Goal: Answer question/provide support: Answer question/provide support

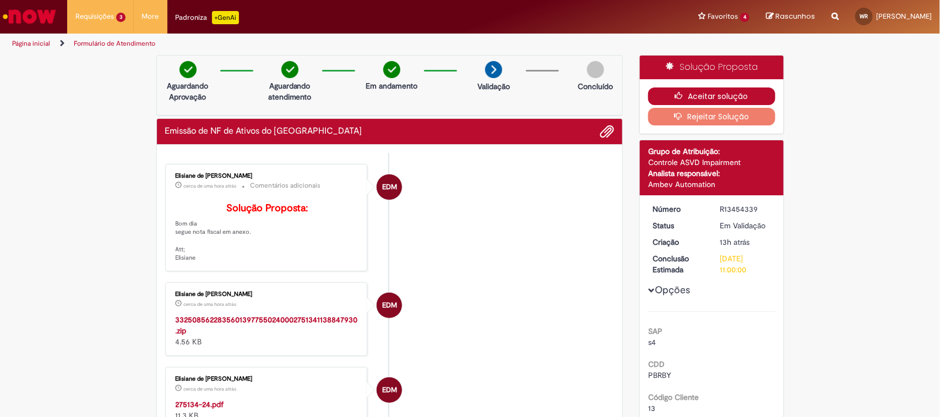
click at [713, 95] on button "Aceitar solução" at bounding box center [711, 97] width 127 height 18
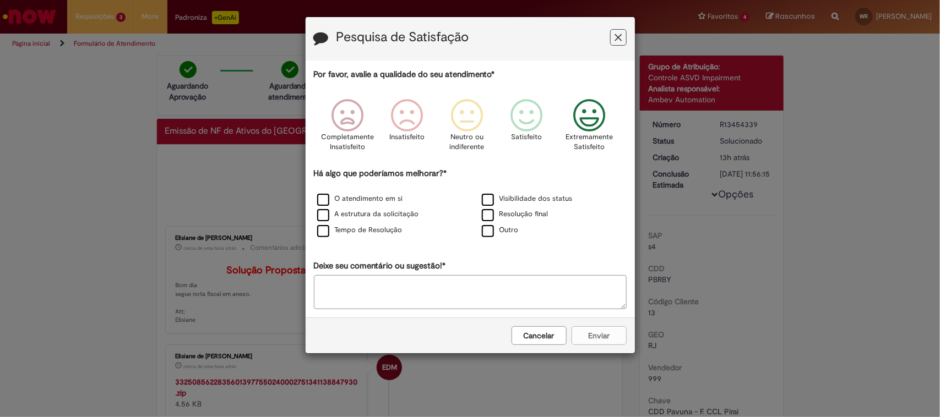
click at [578, 128] on icon "Feedback" at bounding box center [588, 115] width 41 height 33
click at [409, 287] on textarea "Deixe seu comentário ou sugestão!*" at bounding box center [470, 292] width 313 height 34
type textarea "*"
click at [488, 236] on label "Outro" at bounding box center [500, 230] width 37 height 10
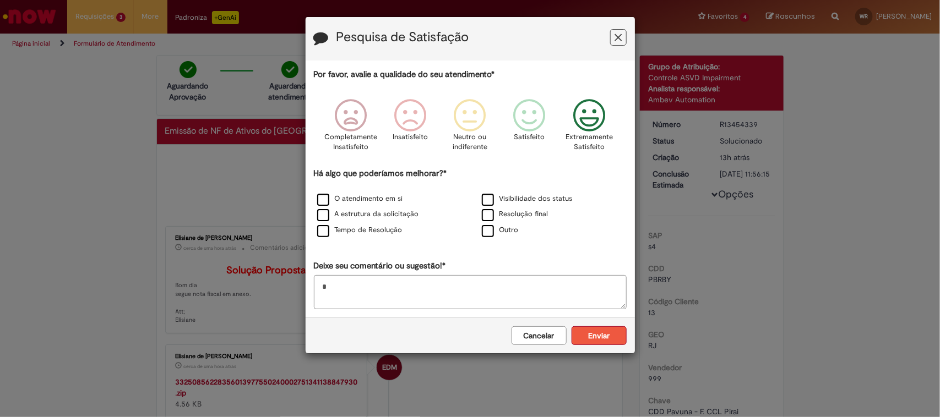
click at [595, 334] on button "Enviar" at bounding box center [598, 335] width 55 height 19
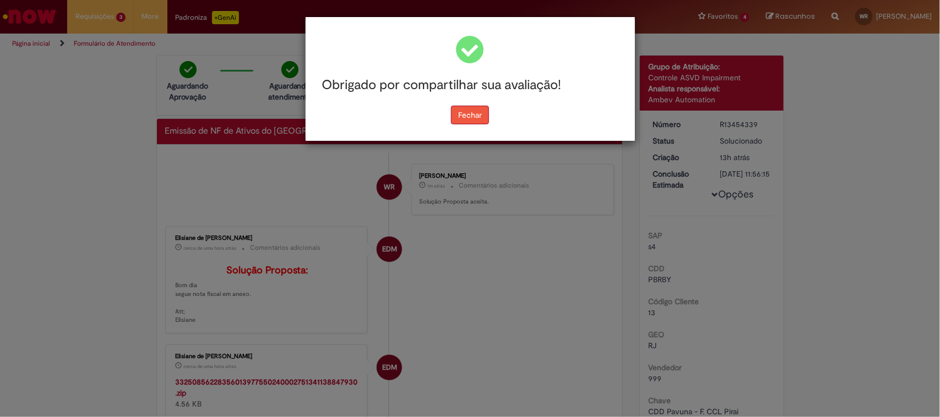
click at [470, 116] on button "Fechar" at bounding box center [470, 115] width 38 height 19
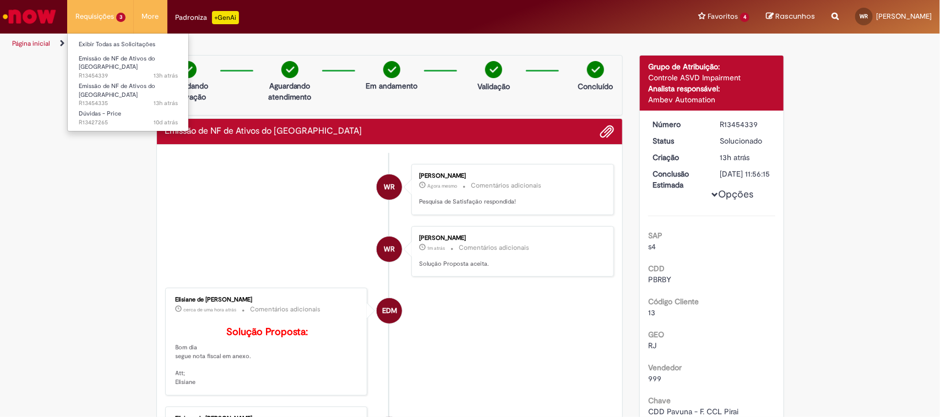
click at [94, 18] on li "Requisições 3 Exibir Todas as Solicitações Emissão de NF de Ativos do ASVD 13h …" at bounding box center [100, 16] width 67 height 33
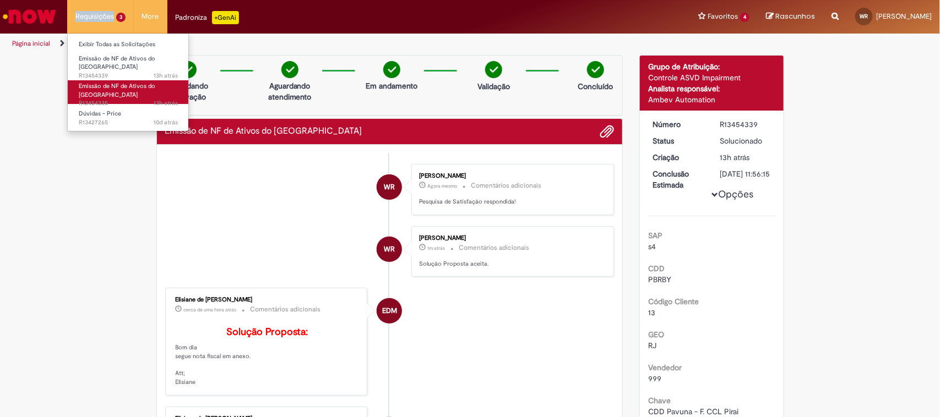
click at [140, 82] on span "Emissão de NF de Ativos do [GEOGRAPHIC_DATA]" at bounding box center [117, 90] width 77 height 17
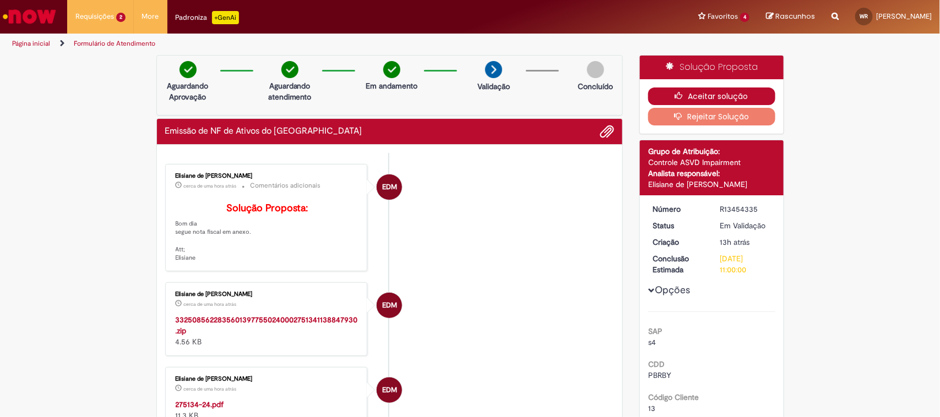
click at [711, 91] on button "Aceitar solução" at bounding box center [711, 97] width 127 height 18
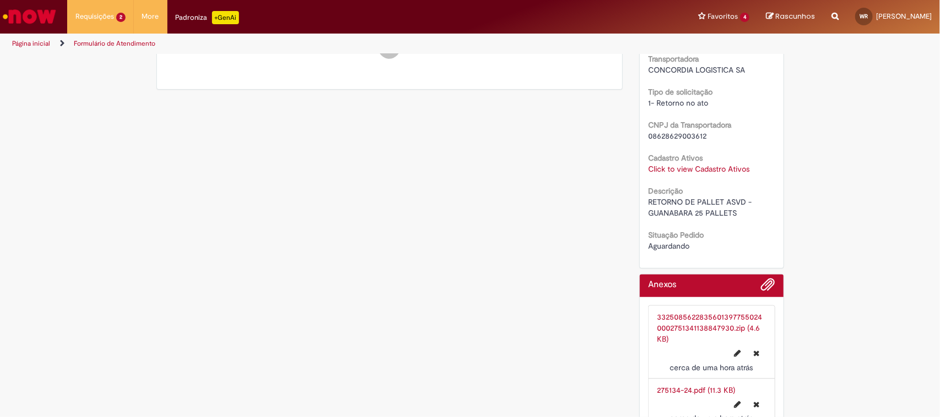
scroll to position [612, 0]
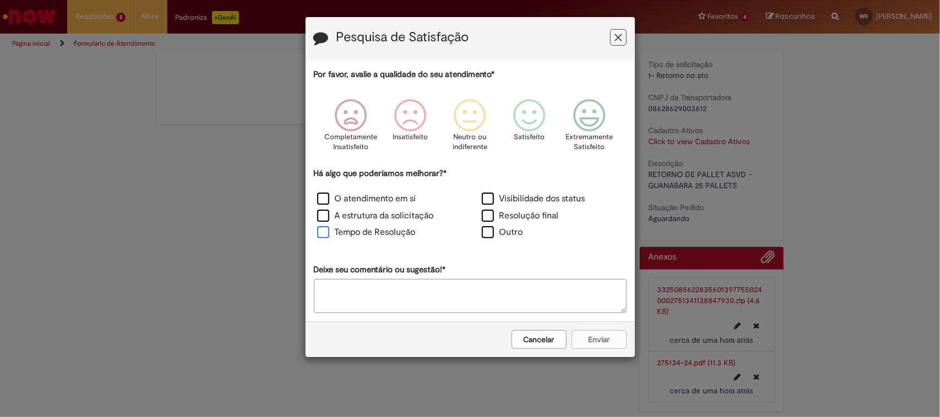
click at [405, 229] on label "Tempo de Resolução" at bounding box center [366, 232] width 99 height 13
click at [414, 309] on textarea "Deixe seu comentário ou sugestão!*" at bounding box center [470, 296] width 313 height 34
click at [540, 293] on textarea "*" at bounding box center [470, 296] width 313 height 34
type textarea "*"
click at [603, 339] on div "Cancelar Enviar" at bounding box center [470, 340] width 329 height 36
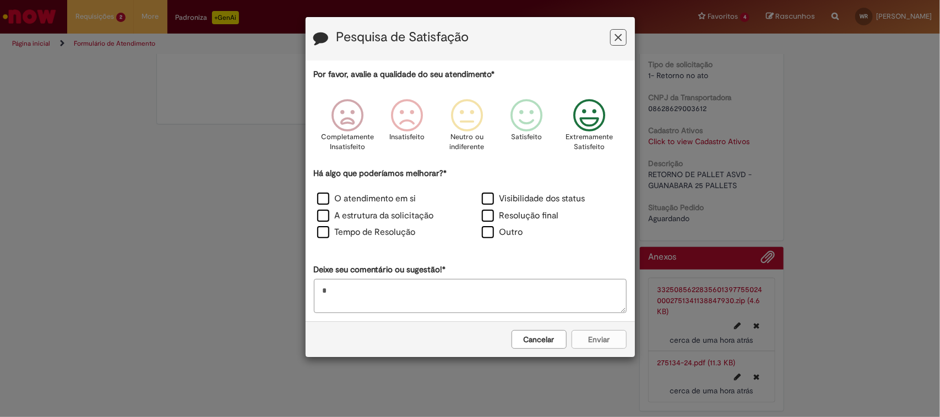
click at [588, 116] on icon "Feedback" at bounding box center [588, 115] width 41 height 33
click at [593, 342] on button "Enviar" at bounding box center [598, 339] width 55 height 19
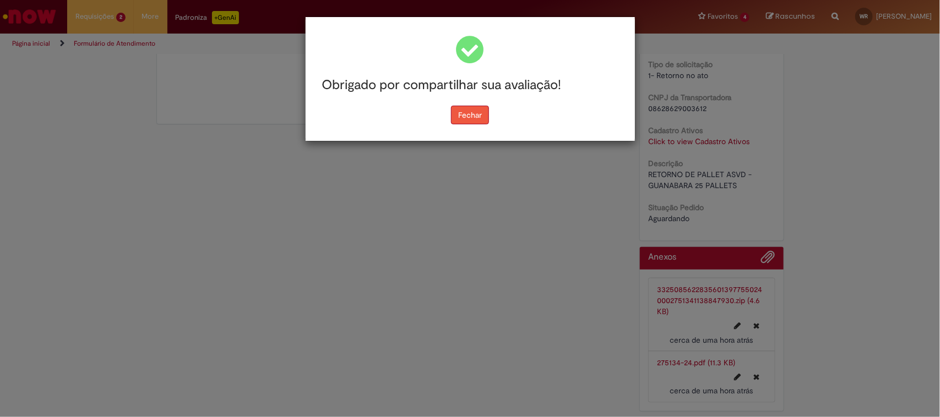
click at [466, 111] on button "Fechar" at bounding box center [470, 115] width 38 height 19
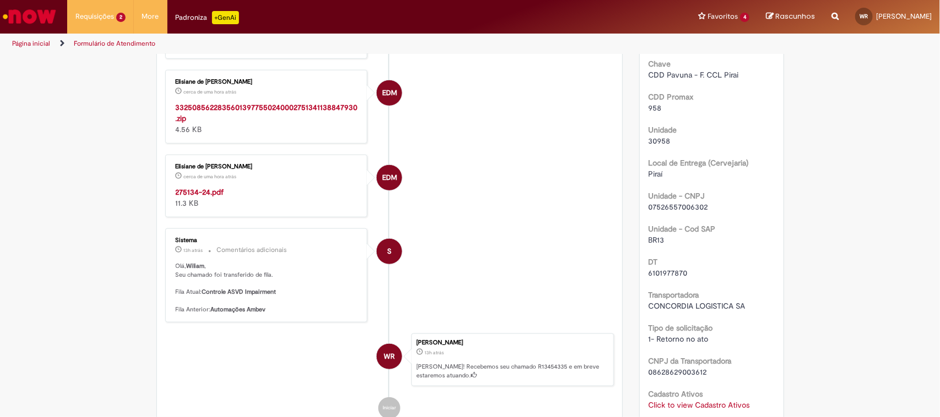
scroll to position [0, 0]
